Goal: Task Accomplishment & Management: Complete application form

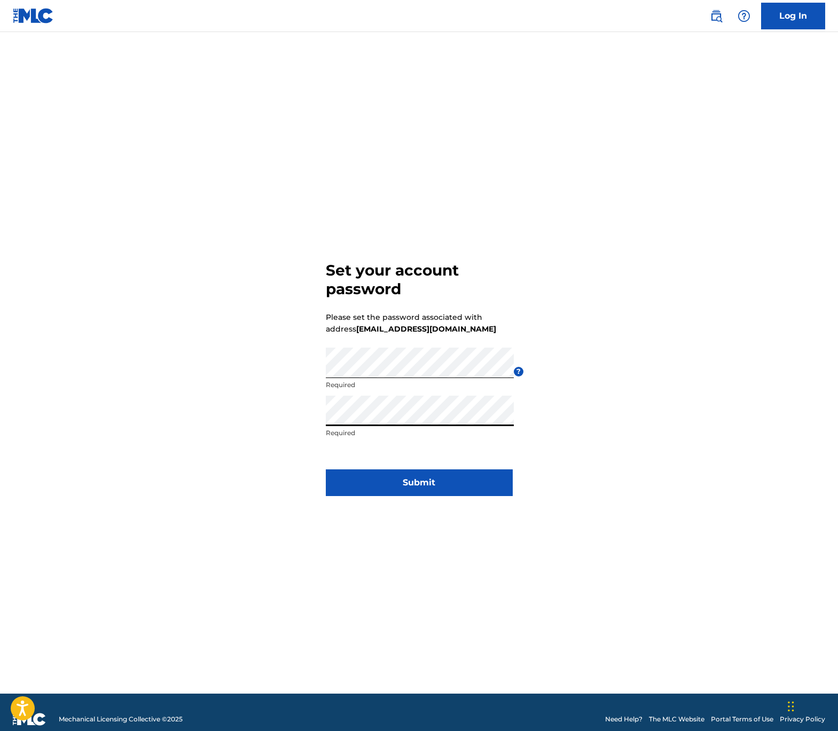
click at [417, 480] on button "Submit" at bounding box center [419, 483] width 187 height 27
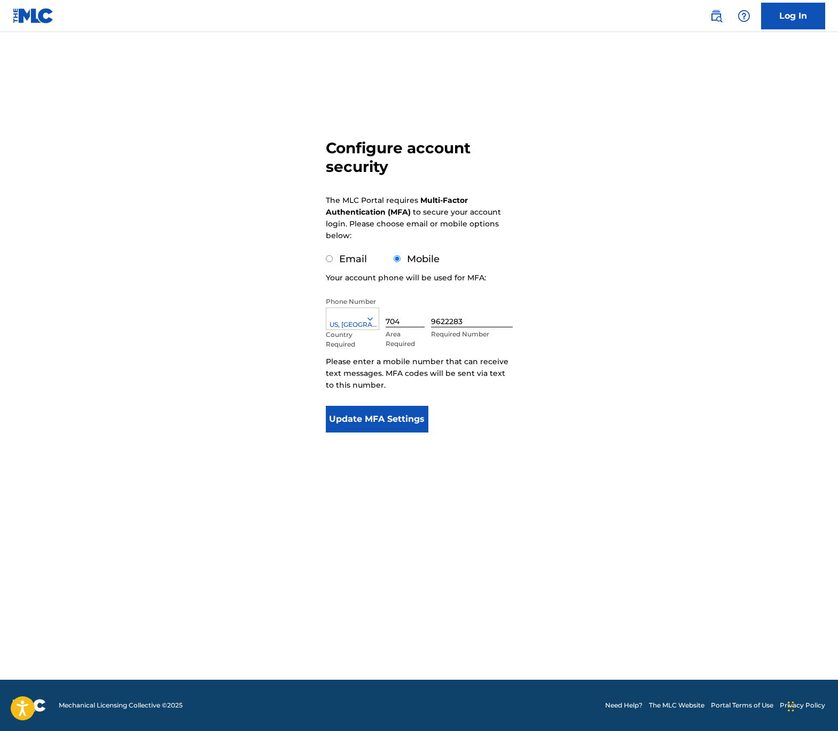
click at [372, 417] on button "Update MFA Settings" at bounding box center [377, 419] width 103 height 27
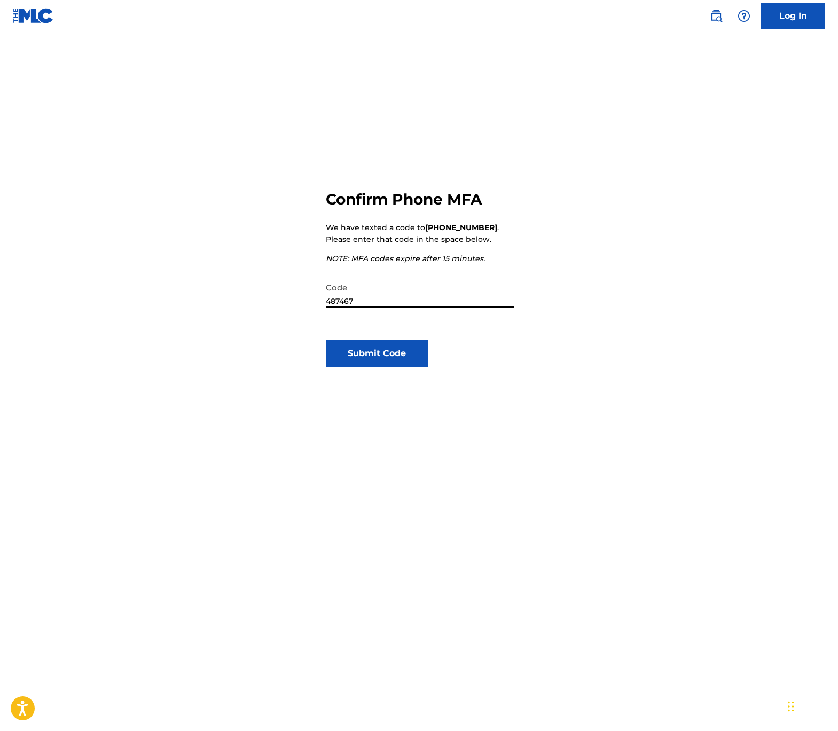
type input "487467"
click at [376, 351] on button "Submit Code" at bounding box center [377, 353] width 103 height 27
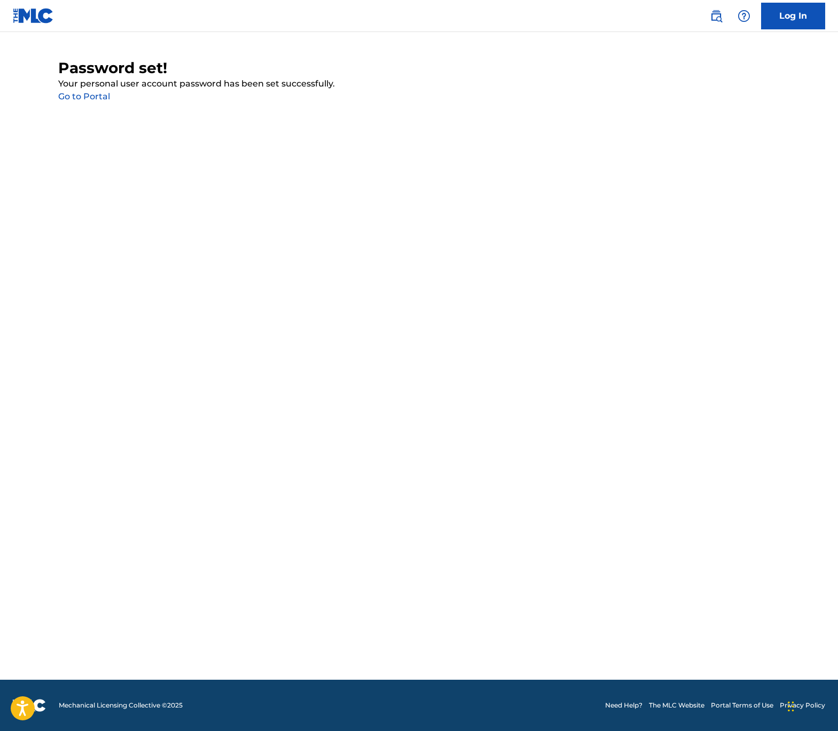
click at [75, 97] on link "Go to Portal" at bounding box center [84, 96] width 52 height 10
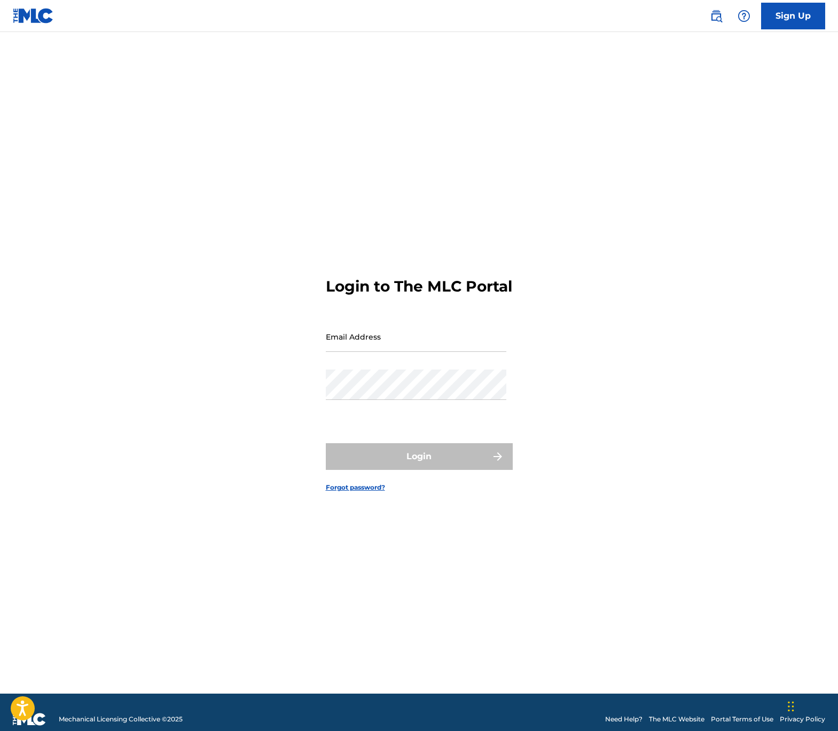
click at [425, 352] on input "Email Address" at bounding box center [416, 337] width 181 height 30
type input "[EMAIL_ADDRESS][DOMAIN_NAME]"
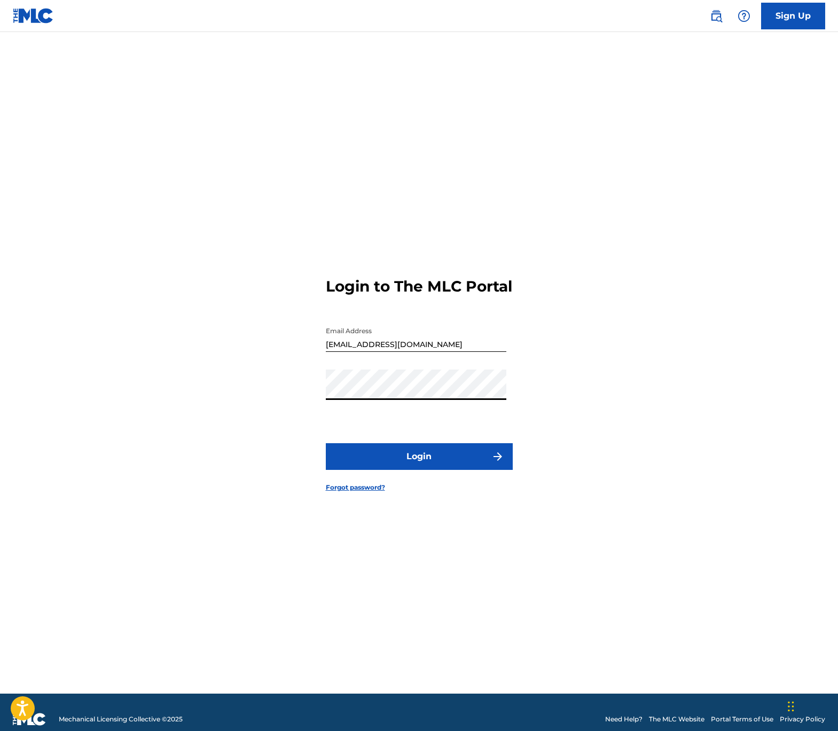
drag, startPoint x: 423, startPoint y: 485, endPoint x: 424, endPoint y: 477, distance: 7.6
click at [423, 483] on form "Login to The MLC Portal Email Address info@1134publishing.com Password Login Fo…" at bounding box center [419, 376] width 187 height 635
click at [427, 470] on button "Login" at bounding box center [419, 456] width 187 height 27
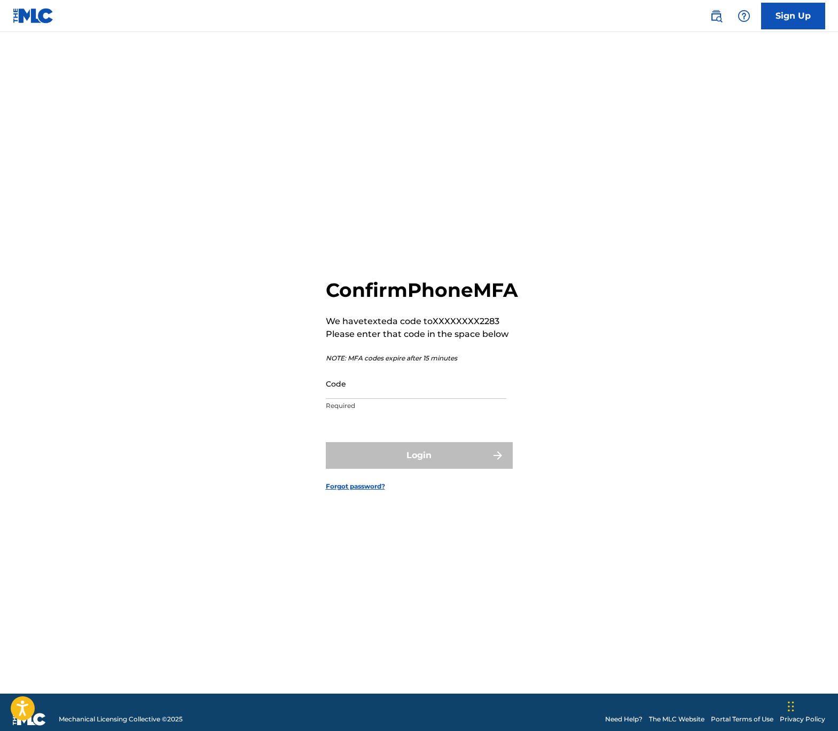
click at [409, 399] on input "Code" at bounding box center [416, 384] width 181 height 30
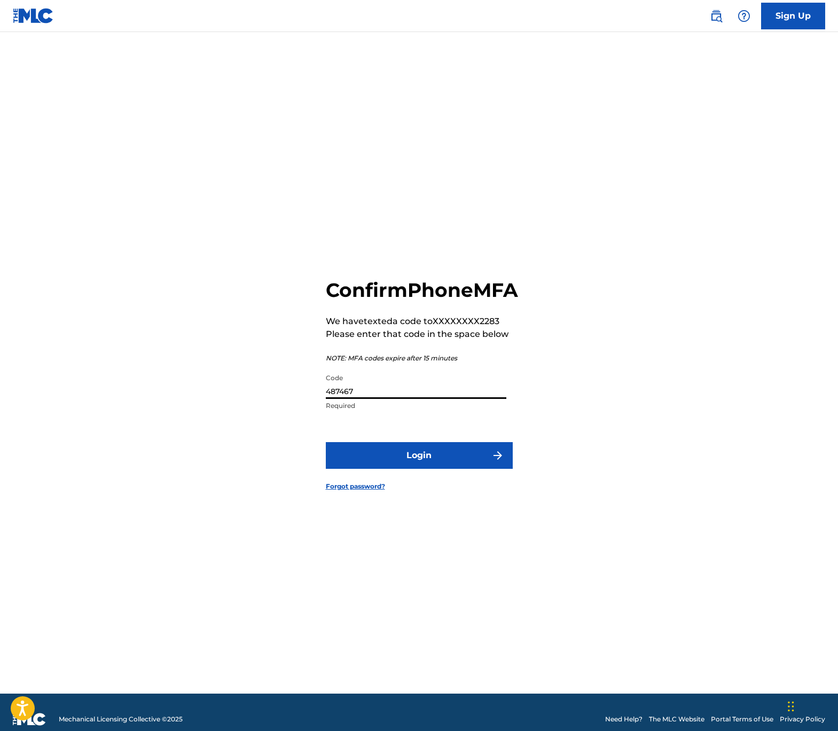
type input "487467"
click at [430, 468] on button "Login" at bounding box center [419, 455] width 187 height 27
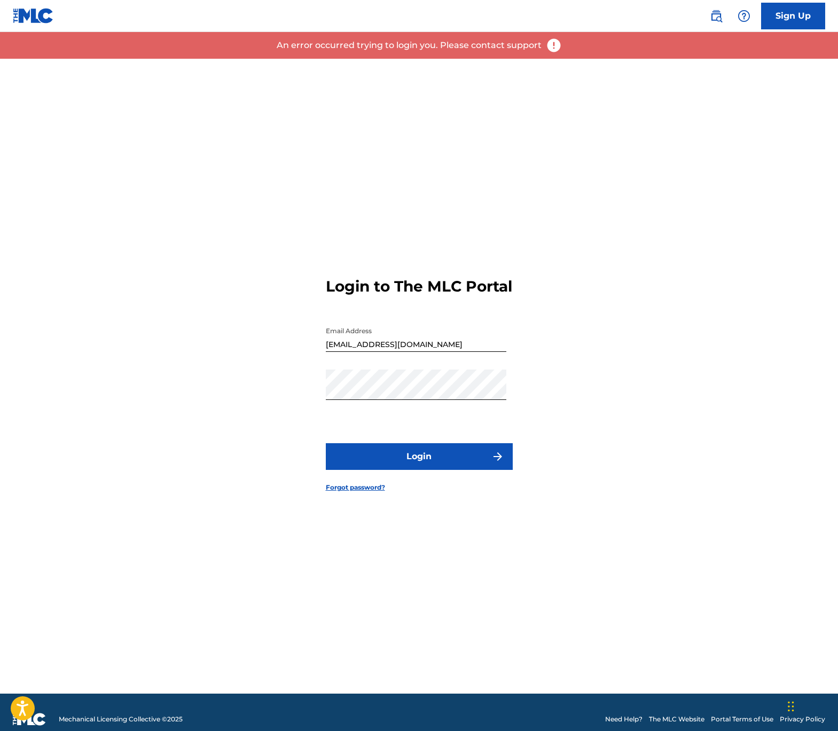
click at [523, 303] on div "Login to The MLC Portal Email Address info@1134publishing.com Password Login Fo…" at bounding box center [419, 376] width 748 height 635
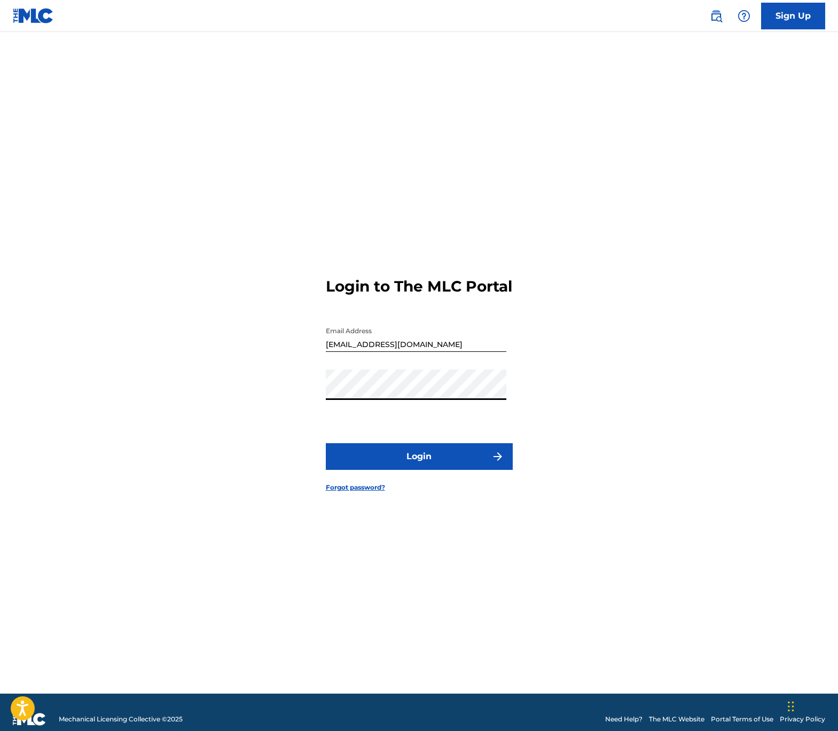
click at [438, 453] on button "Login" at bounding box center [419, 456] width 187 height 27
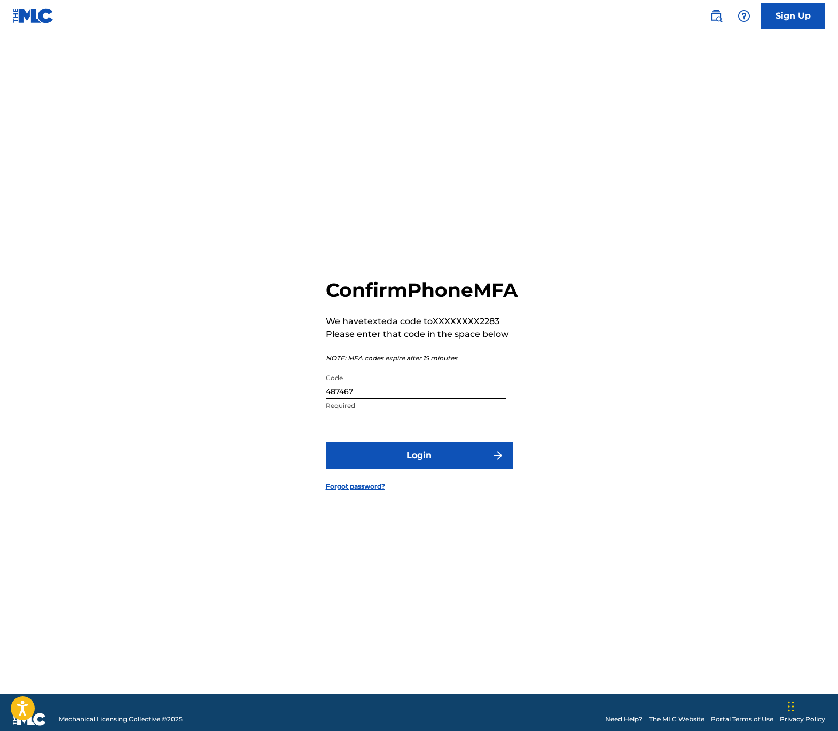
click at [424, 399] on input "487467" at bounding box center [416, 384] width 181 height 30
type input "095312"
click at [435, 457] on button "Login" at bounding box center [419, 455] width 187 height 27
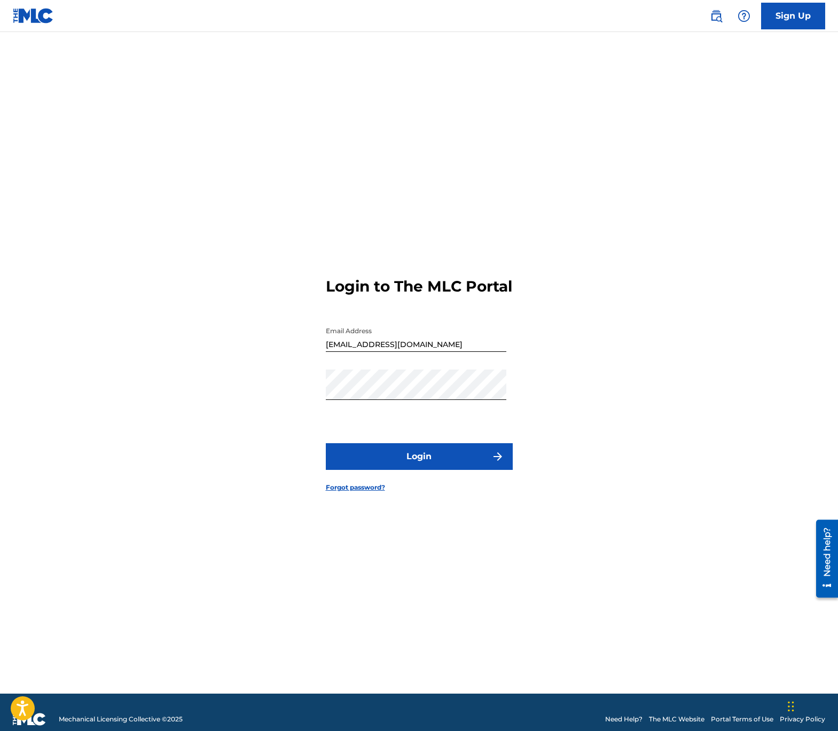
click at [435, 457] on button "Login" at bounding box center [419, 456] width 187 height 27
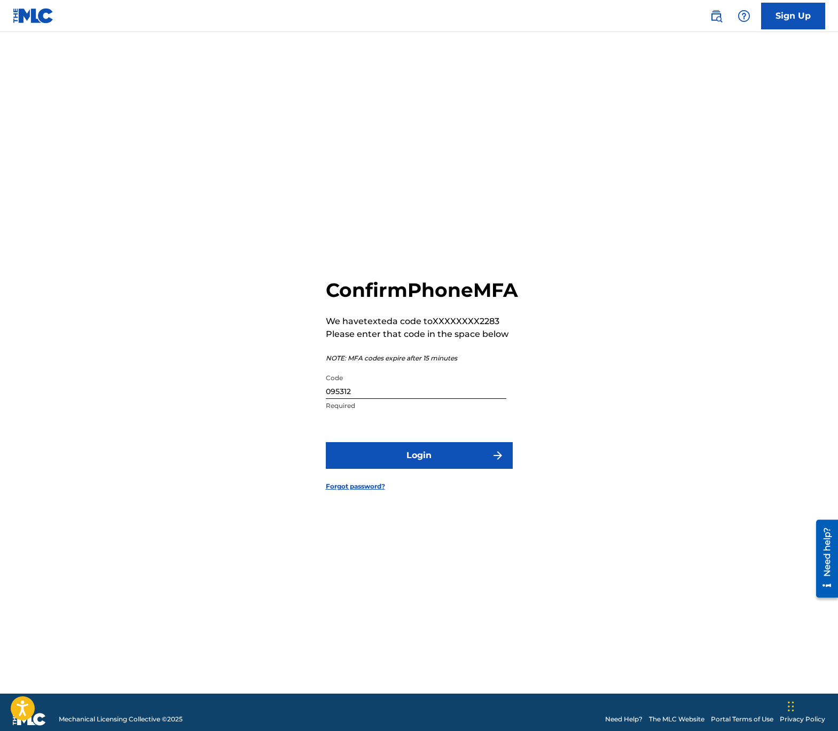
click at [409, 399] on input "095312" at bounding box center [416, 384] width 181 height 30
type input "916034"
click at [432, 463] on button "Login" at bounding box center [419, 455] width 187 height 27
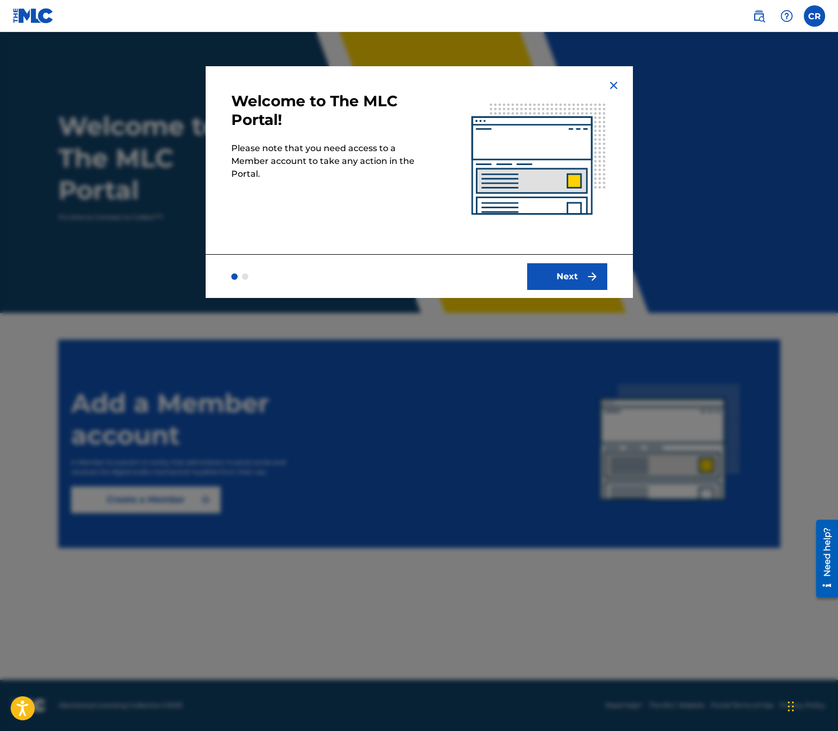
click at [574, 278] on button "Next" at bounding box center [567, 276] width 80 height 27
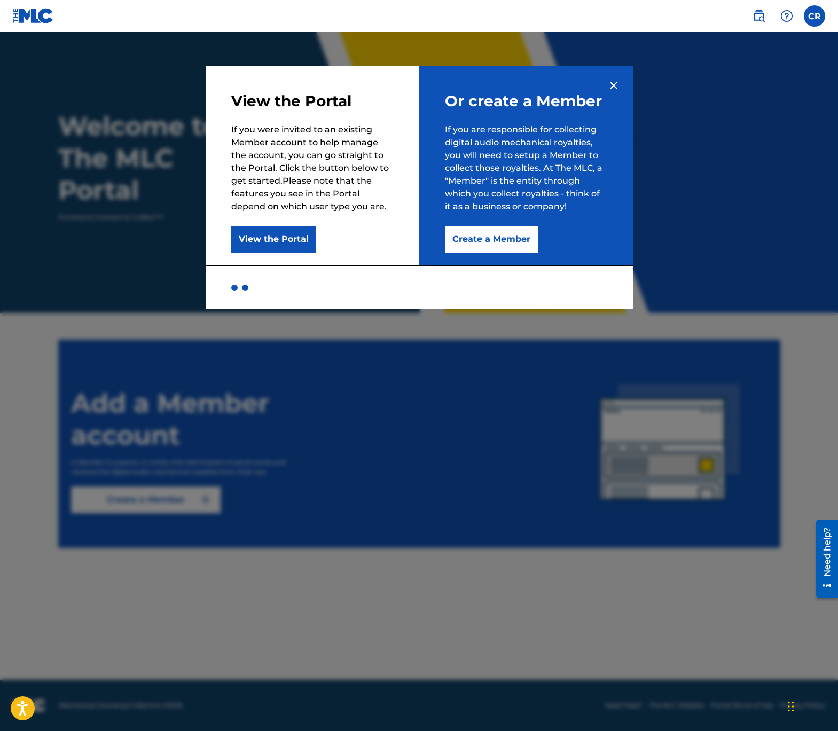
click at [495, 242] on button "Create a Member" at bounding box center [491, 239] width 93 height 27
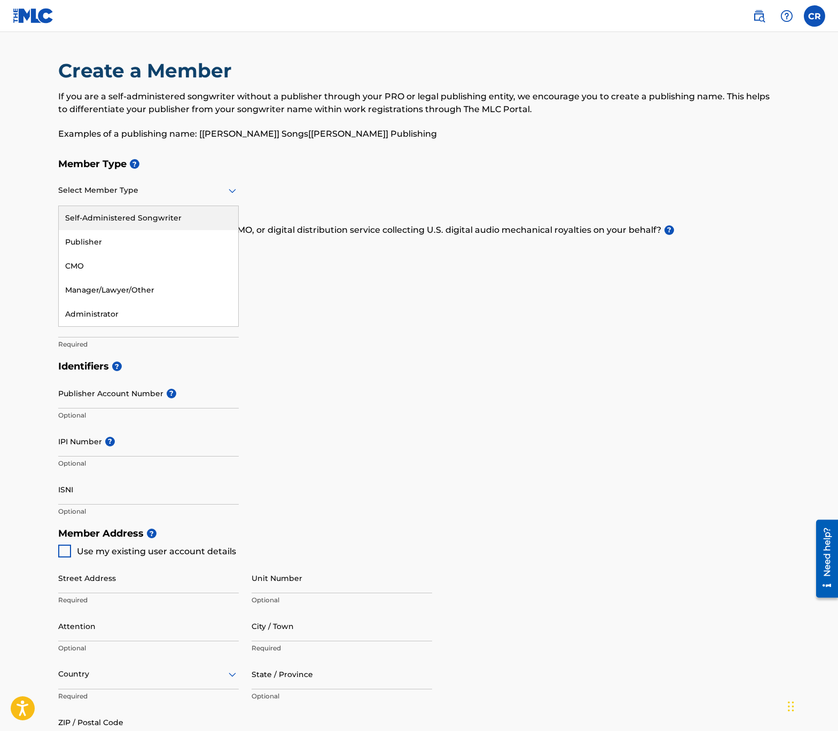
click at [124, 190] on div at bounding box center [148, 190] width 181 height 13
click at [104, 242] on div "Publisher" at bounding box center [149, 242] width 180 height 24
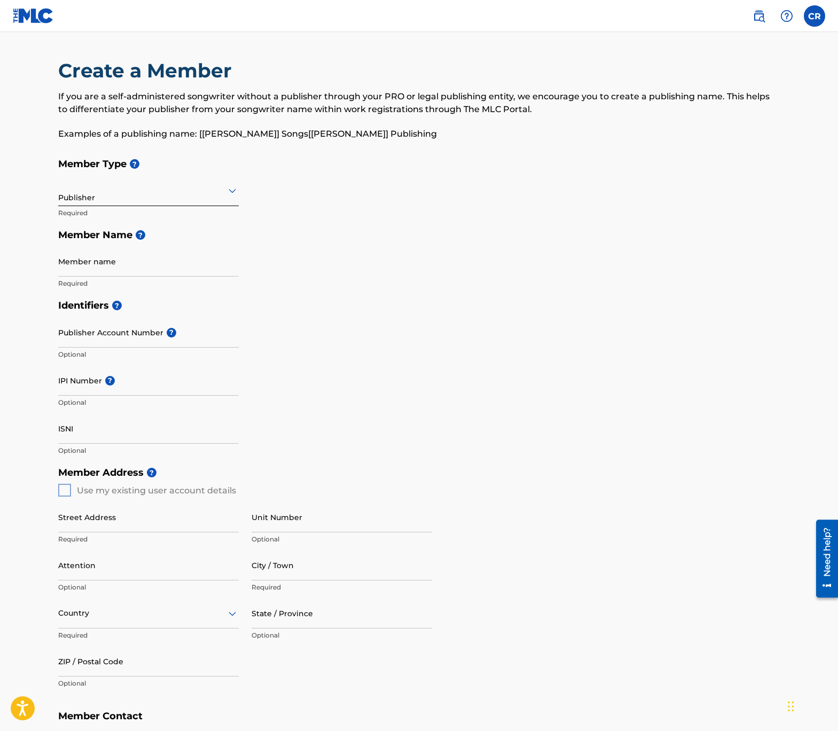
click at [172, 268] on input "Member name" at bounding box center [148, 261] width 181 height 30
type input "1134 Publishing"
click at [349, 308] on h5 "Identifiers ?" at bounding box center [419, 305] width 722 height 23
click at [83, 336] on input "Publisher Account Number ?" at bounding box center [148, 332] width 181 height 30
paste input "3895523"
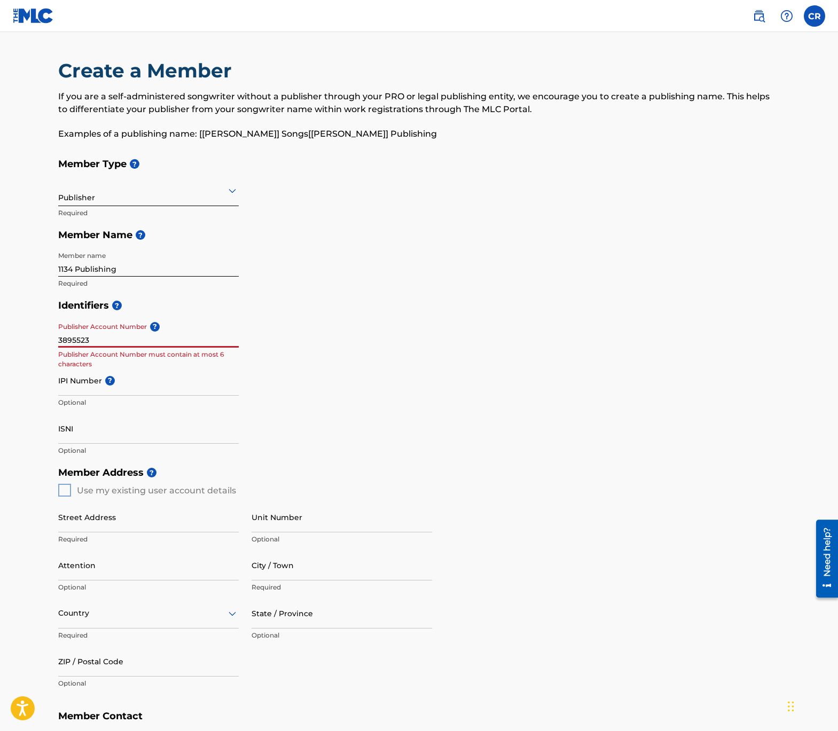
type input "3895523"
drag, startPoint x: 53, startPoint y: 322, endPoint x: 147, endPoint y: 320, distance: 94.1
click at [147, 320] on div "Create a Member If you are a self-administered songwriter without a publisher t…" at bounding box center [419, 455] width 748 height 792
click at [81, 390] on input "IPI Number ?" at bounding box center [148, 380] width 181 height 30
paste input "3895523"
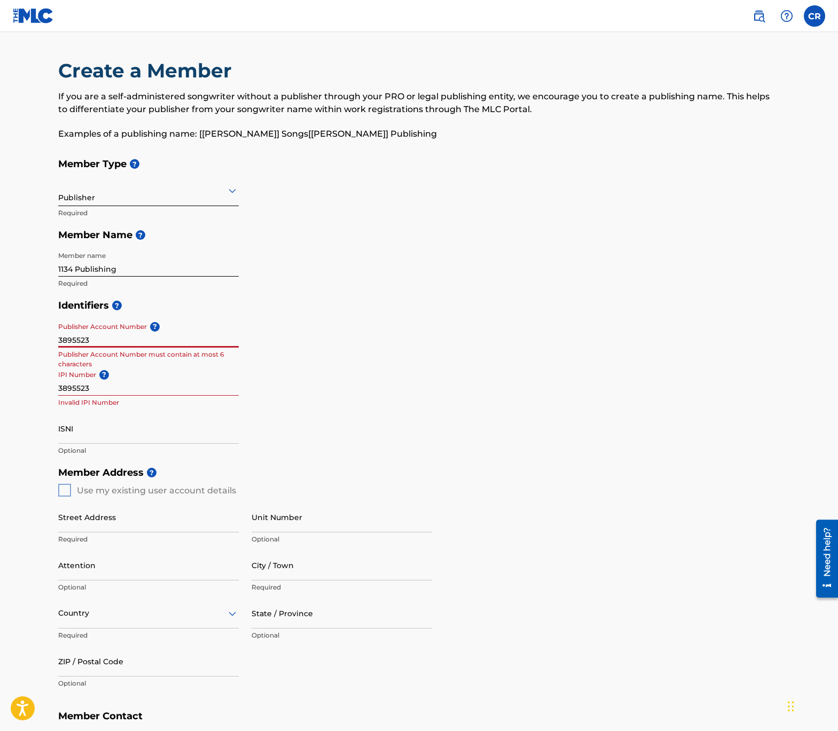
click at [80, 340] on input "3895523" at bounding box center [148, 332] width 181 height 30
click at [73, 384] on input "3895523" at bounding box center [148, 380] width 181 height 30
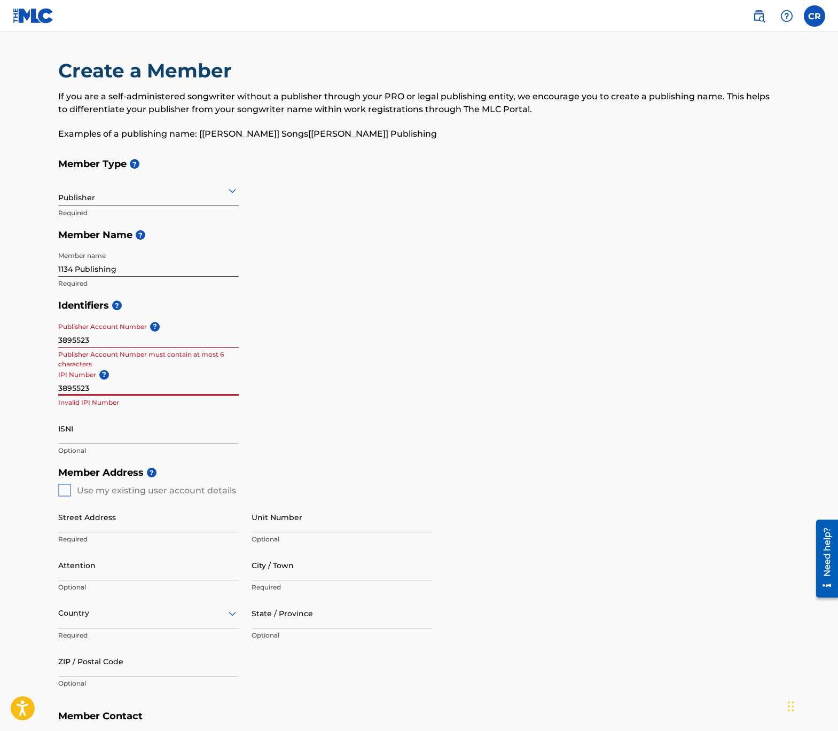
click at [73, 384] on input "3895523" at bounding box center [148, 380] width 181 height 30
paste input "01306481666"
type input "01306481666"
drag, startPoint x: 99, startPoint y: 340, endPoint x: 41, endPoint y: 342, distance: 57.8
click at [41, 342] on main "Create a Member If you are a self-administered songwriter without a publisher t…" at bounding box center [419, 481] width 838 height 899
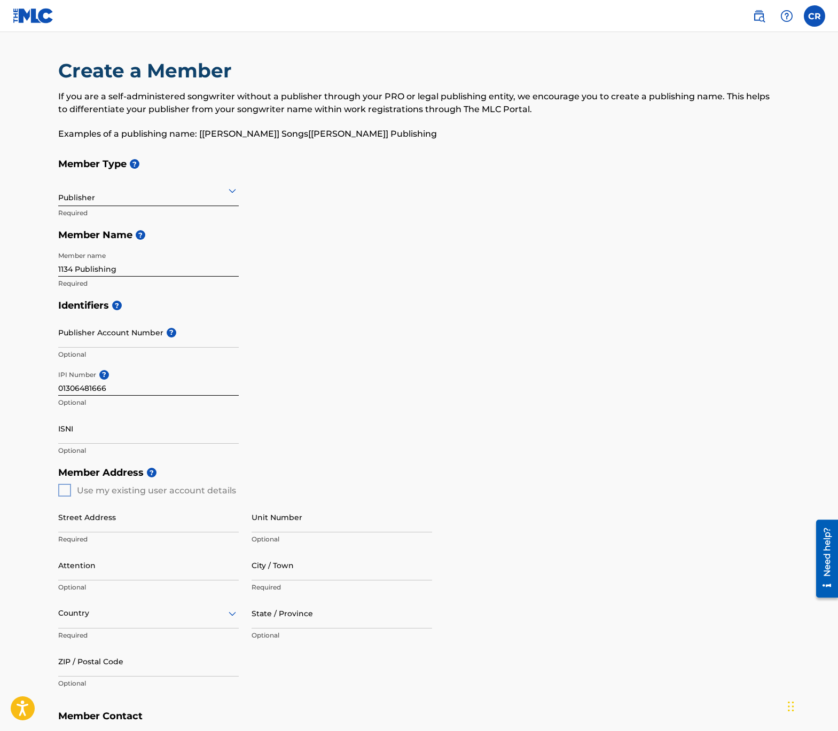
drag, startPoint x: 57, startPoint y: 326, endPoint x: 132, endPoint y: 320, distance: 75.6
click at [131, 319] on div "Create a Member If you are a self-administered songwriter without a publisher t…" at bounding box center [419, 455] width 748 height 792
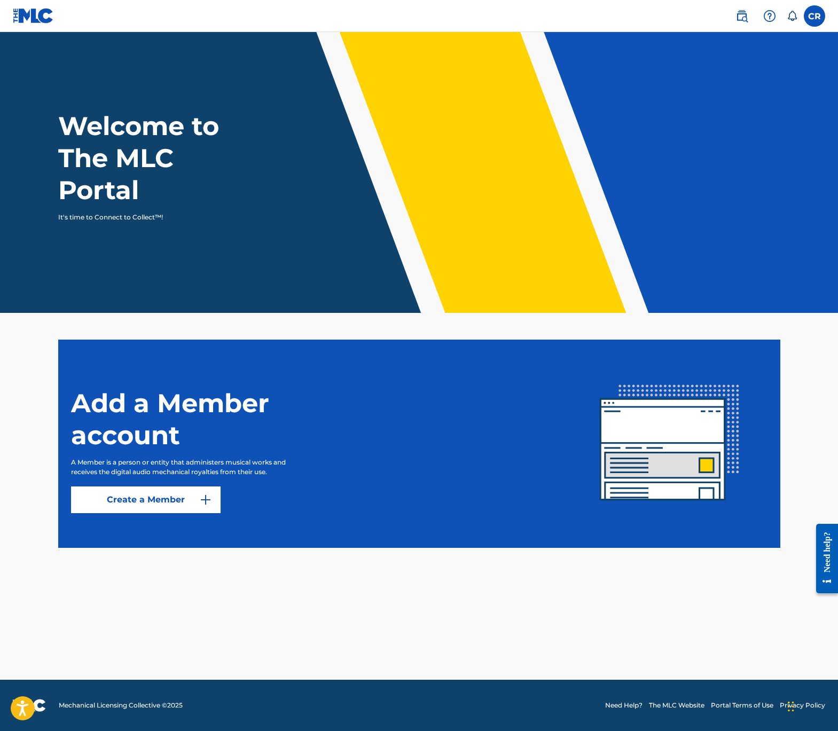
click at [813, 15] on label at bounding box center [814, 15] width 21 height 21
click at [815, 16] on input "CR Charles Rollyson info@1134publishing.com Notification Preferences Profile Lo…" at bounding box center [815, 16] width 0 height 0
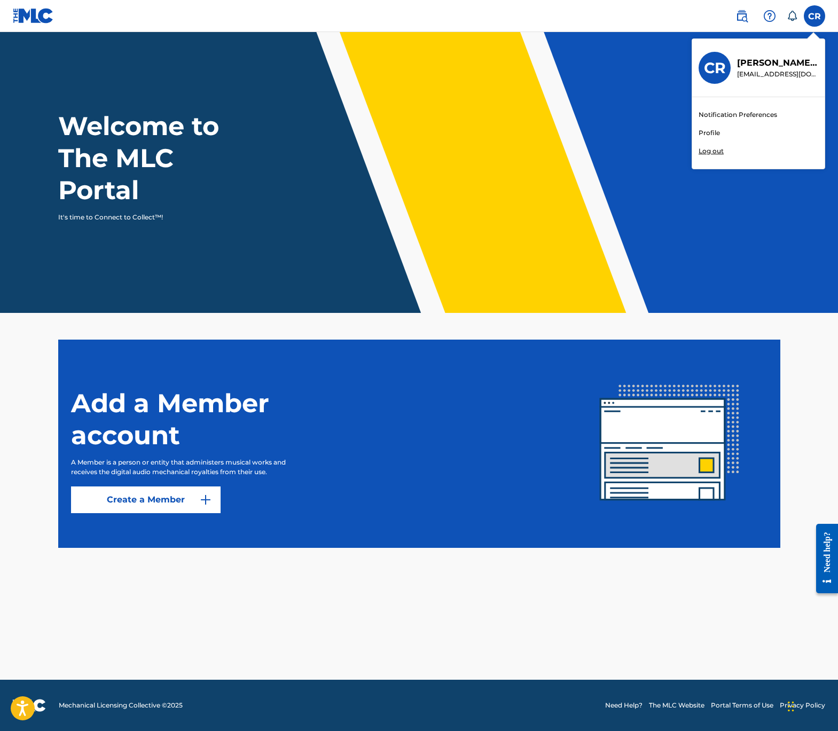
click at [711, 131] on link "Profile" at bounding box center [709, 133] width 21 height 10
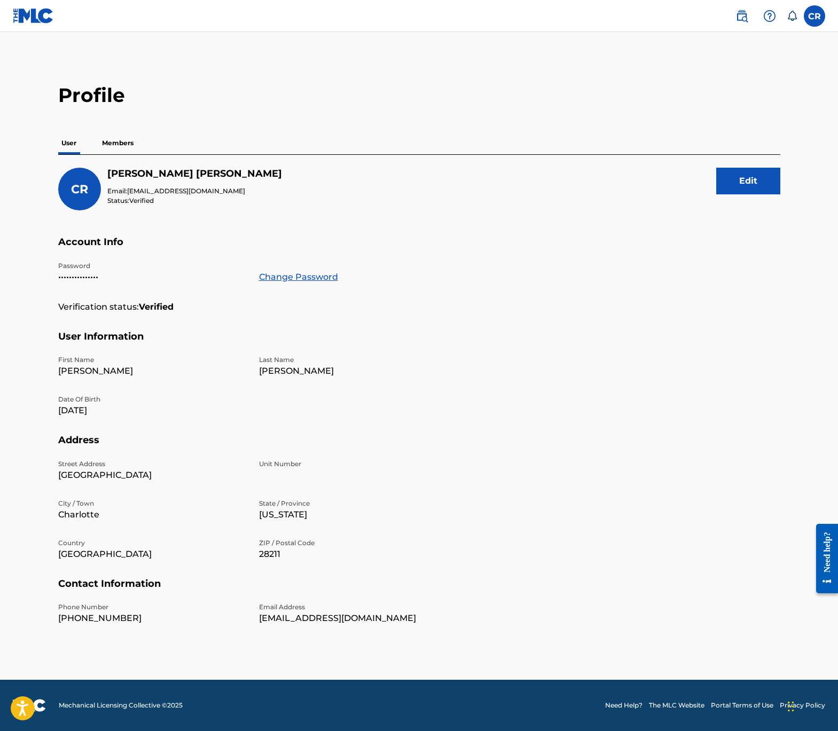
click at [121, 138] on p "Members" at bounding box center [118, 143] width 38 height 22
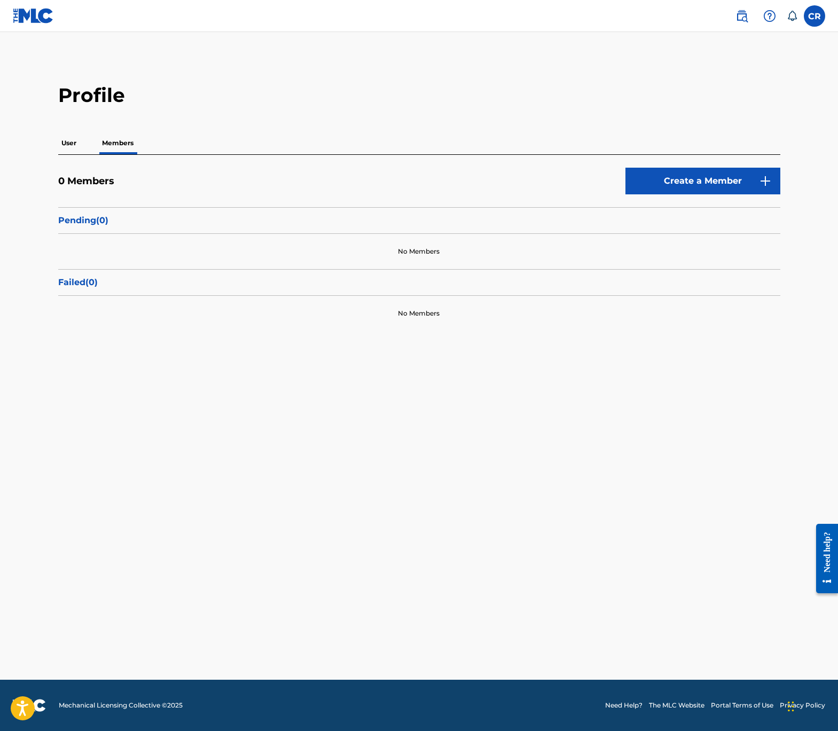
click at [716, 176] on link "Create a Member" at bounding box center [703, 181] width 155 height 27
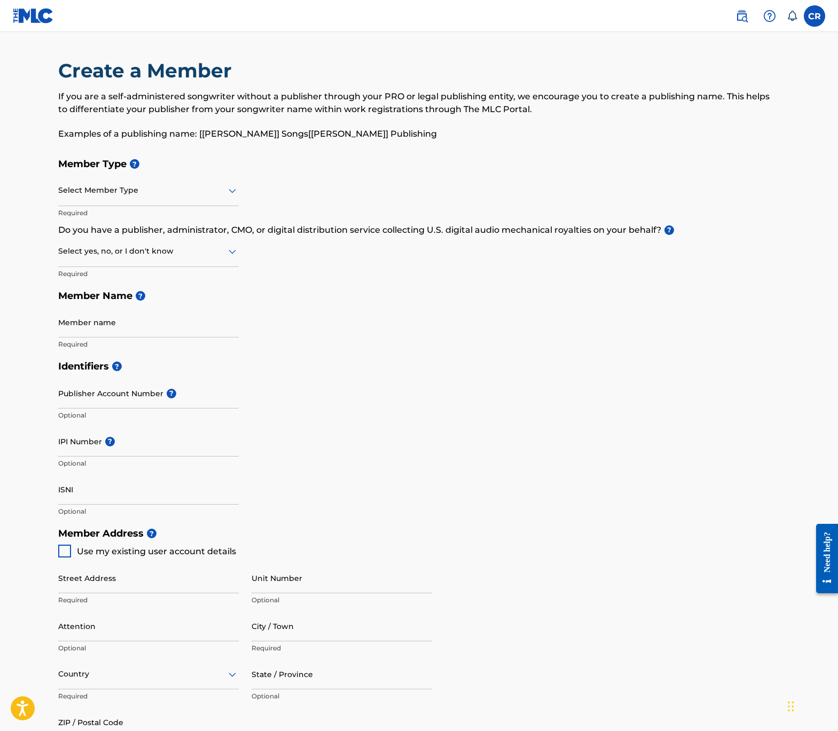
click at [211, 184] on div at bounding box center [148, 190] width 181 height 13
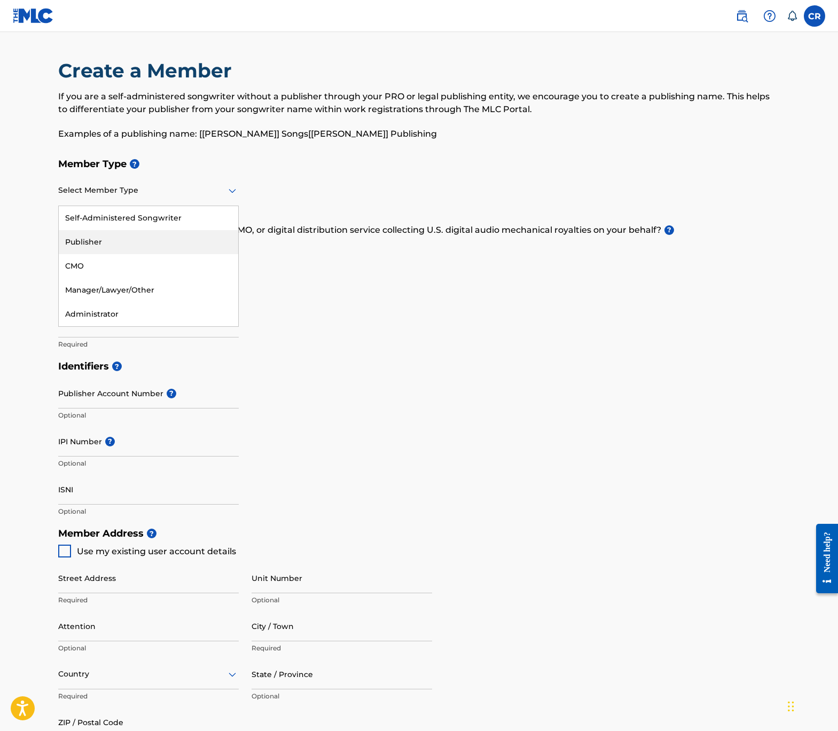
click at [134, 243] on div "Publisher" at bounding box center [149, 242] width 180 height 24
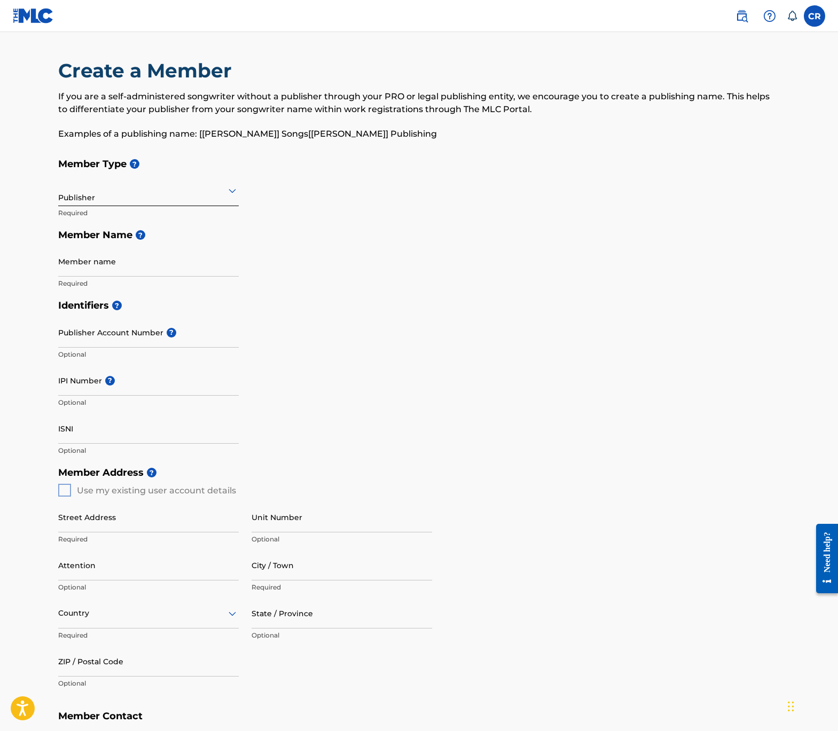
click at [156, 253] on input "Member name" at bounding box center [148, 261] width 181 height 30
type input "1134 Publishing"
click at [135, 388] on input "IPI Number ?" at bounding box center [148, 380] width 181 height 30
click at [822, 19] on label at bounding box center [814, 15] width 21 height 21
click at [815, 16] on input "CR Charles Rollyson info@1134publishing.com Notification Preferences Profile Lo…" at bounding box center [815, 16] width 0 height 0
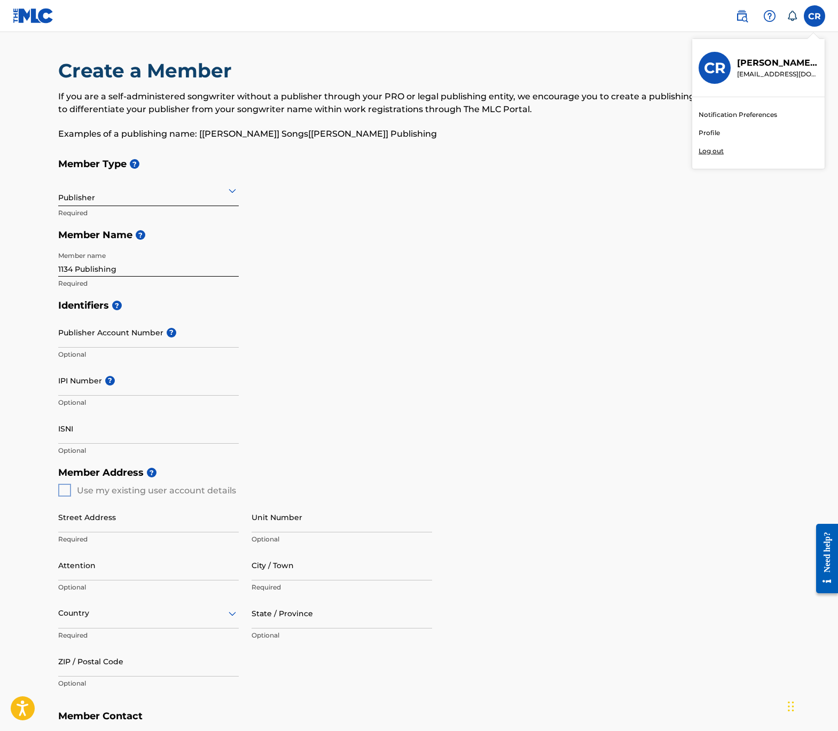
click at [753, 64] on p "Charles Rollyson" at bounding box center [777, 63] width 81 height 13
click at [815, 16] on input "CR Charles Rollyson info@1134publishing.com Notification Preferences Profile Lo…" at bounding box center [815, 16] width 0 height 0
click at [719, 69] on h3 "CR" at bounding box center [715, 68] width 22 height 19
click at [815, 16] on input "CR Charles Rollyson info@1134publishing.com Notification Preferences Profile Lo…" at bounding box center [815, 16] width 0 height 0
click at [712, 133] on link "Profile" at bounding box center [709, 133] width 21 height 10
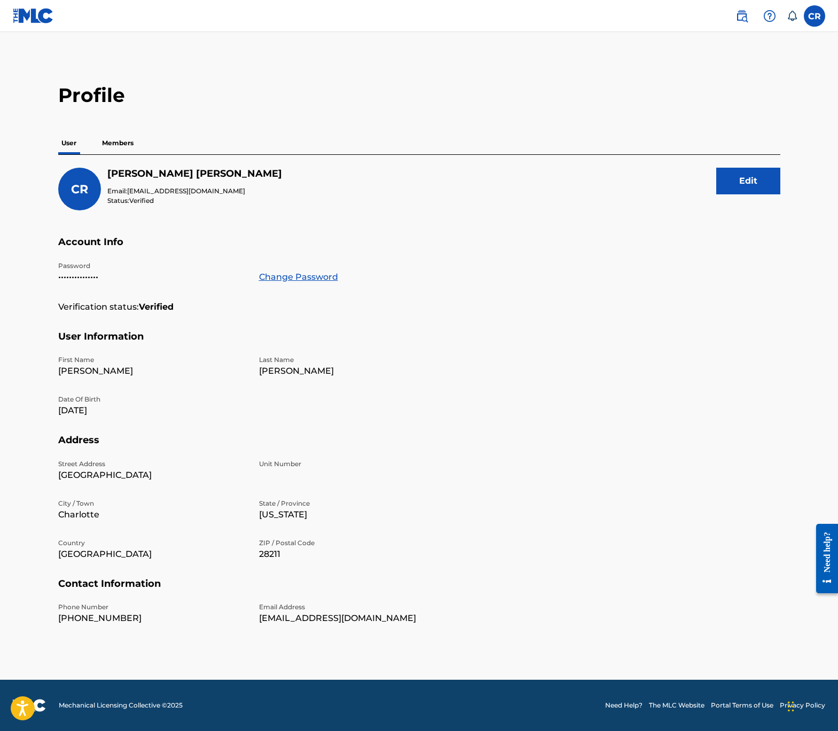
click at [113, 137] on p "Members" at bounding box center [118, 143] width 38 height 22
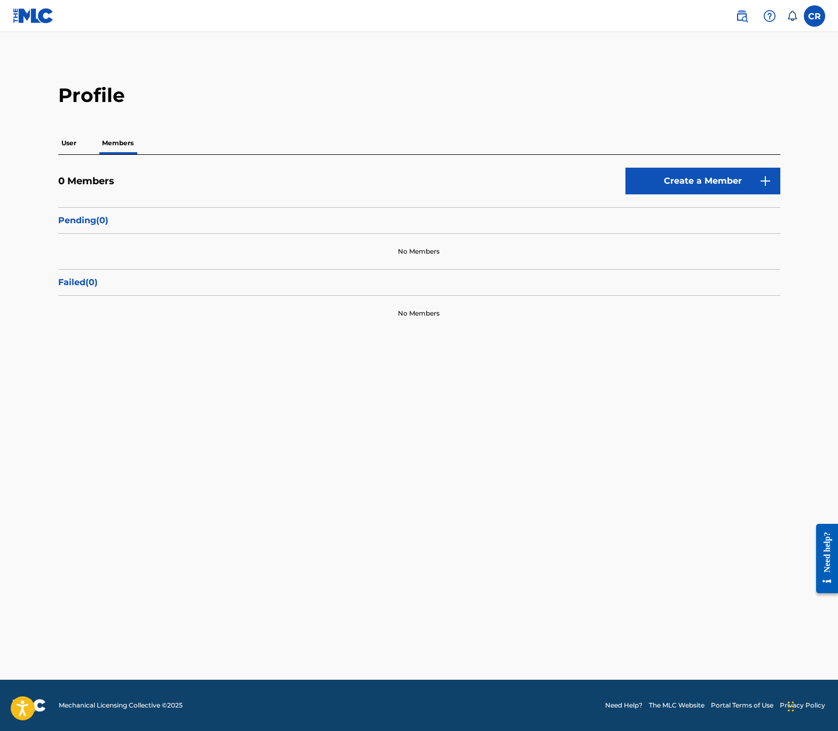
click at [696, 180] on link "Create a Member" at bounding box center [703, 181] width 155 height 27
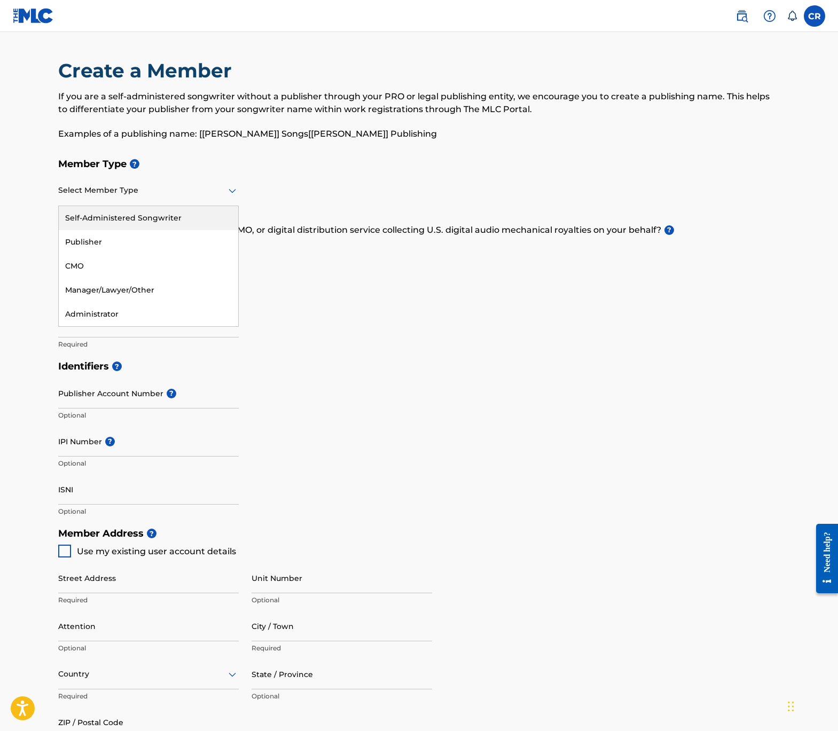
click at [181, 184] on div at bounding box center [148, 190] width 181 height 13
click at [145, 235] on div "Publisher" at bounding box center [149, 242] width 180 height 24
